Goal: Navigation & Orientation: Find specific page/section

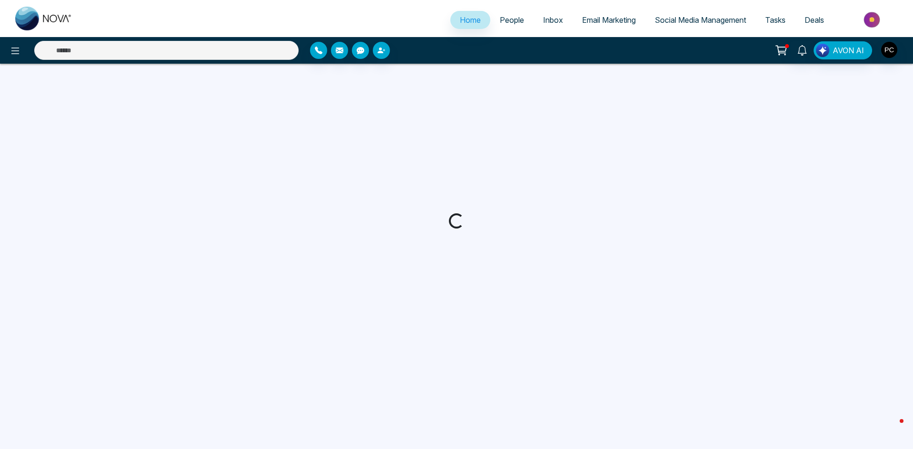
select select "*"
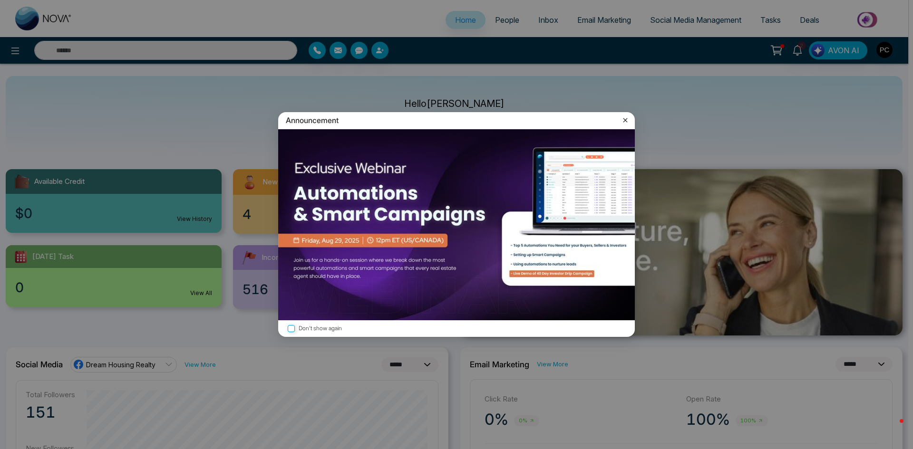
click at [625, 119] on icon at bounding box center [626, 121] width 10 height 10
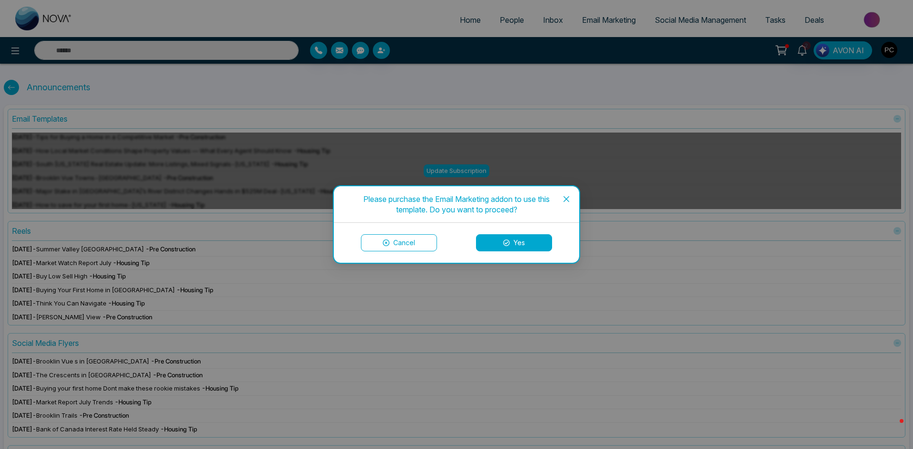
click at [566, 201] on icon "close" at bounding box center [567, 199] width 8 height 8
click at [569, 196] on icon "close" at bounding box center [567, 199] width 8 height 8
